Goal: Information Seeking & Learning: Learn about a topic

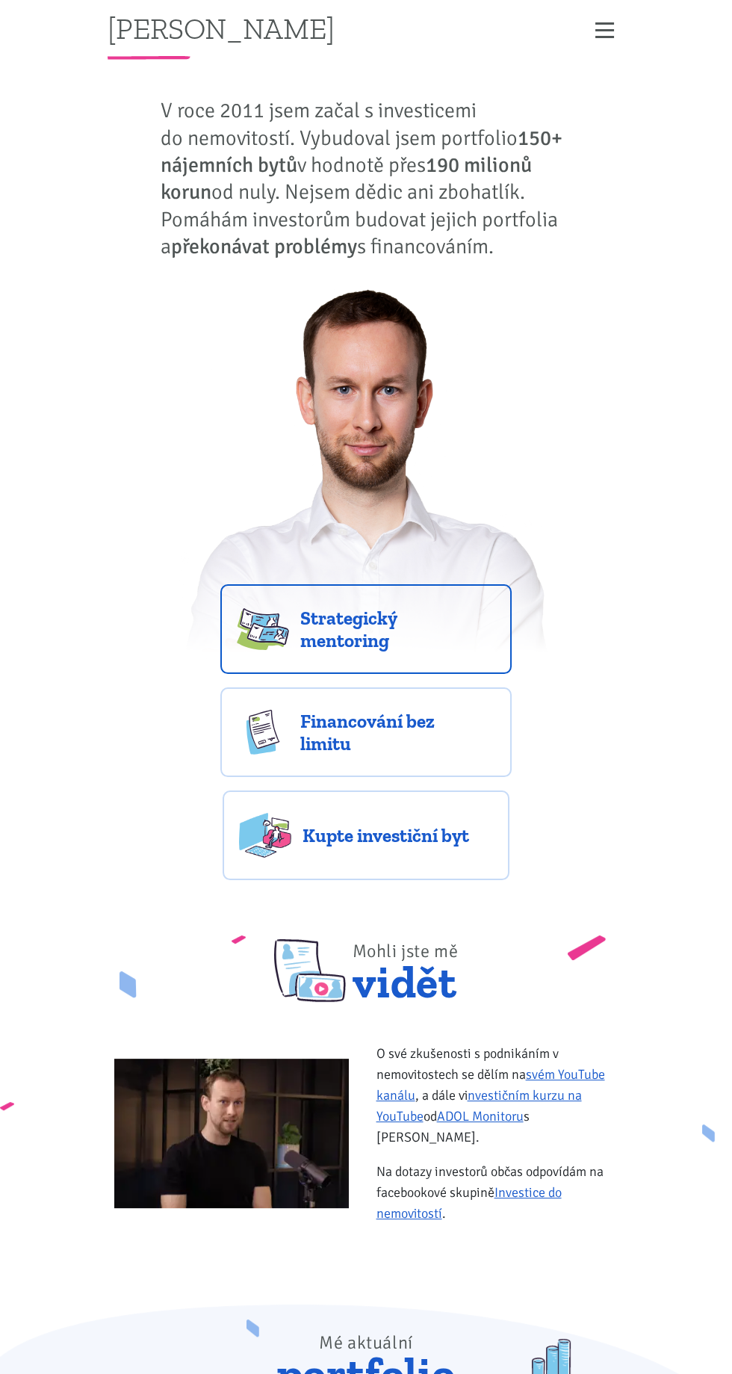
click at [409, 626] on span "Strategický mentoring" at bounding box center [397, 629] width 195 height 45
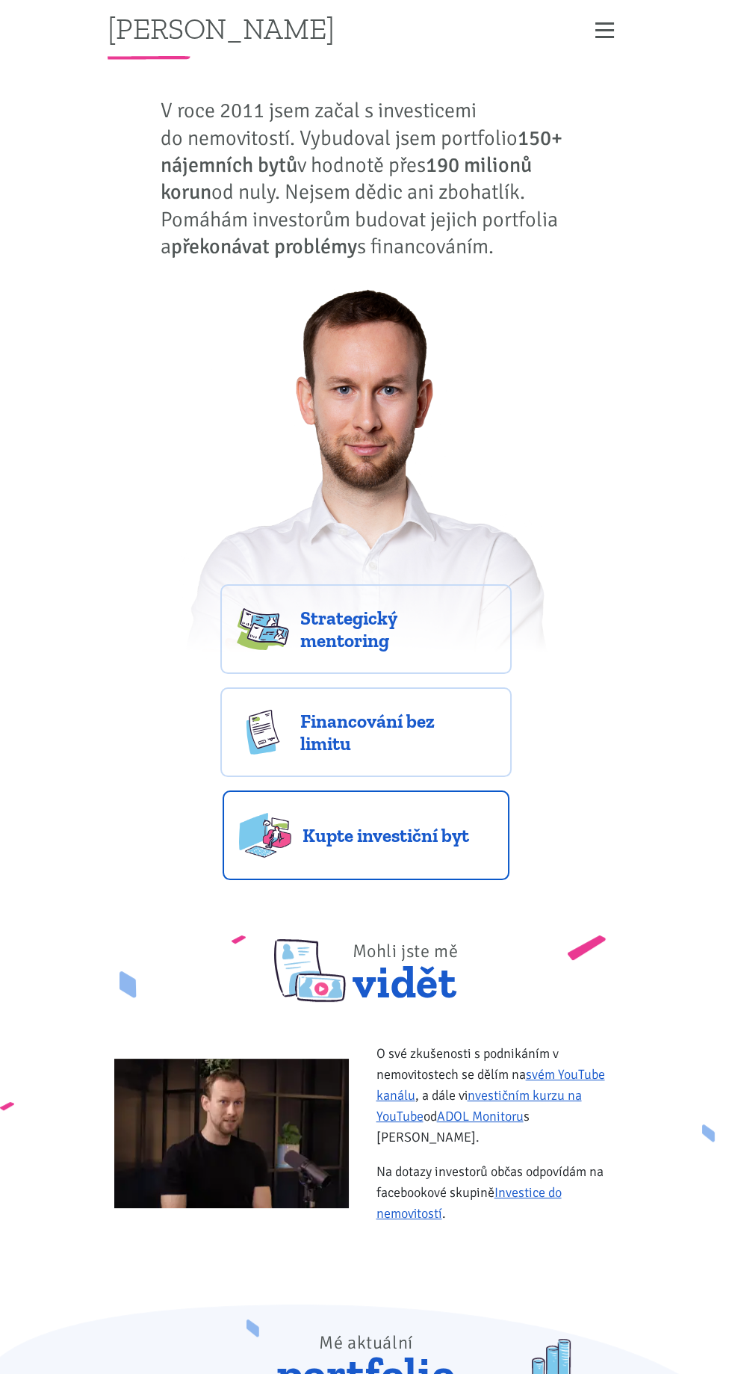
click at [424, 830] on span "Kupte investiční byt" at bounding box center [398, 835] width 191 height 22
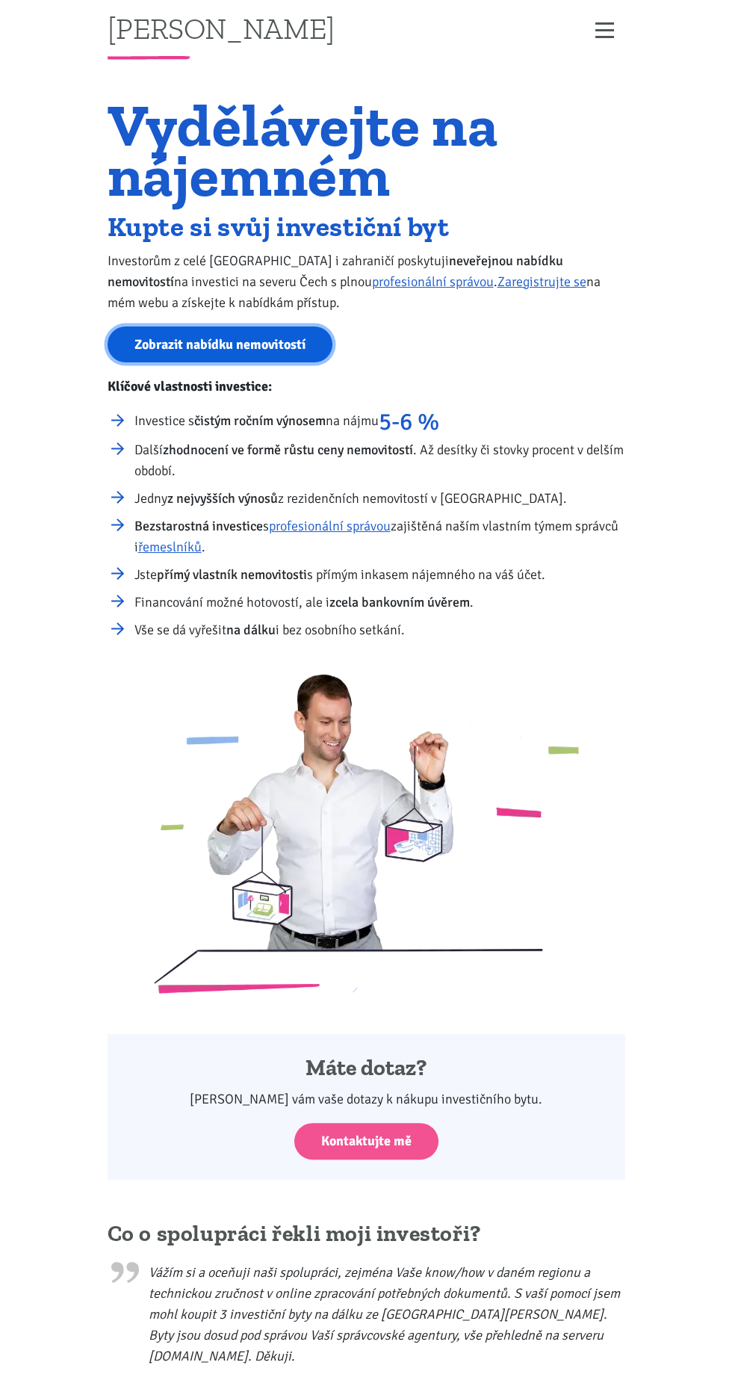
click at [217, 331] on link "Zobrazit nabídku nemovitostí" at bounding box center [220, 345] width 225 height 37
